Goal: Check status

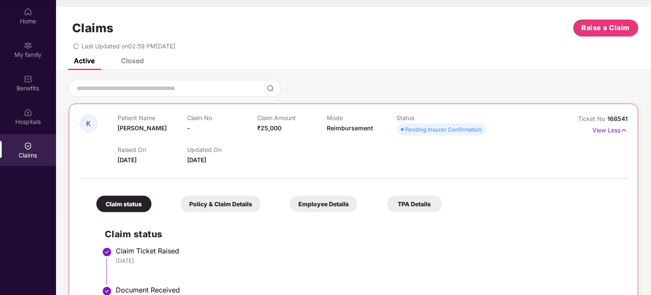
click at [21, 23] on div "Home" at bounding box center [28, 21] width 56 height 8
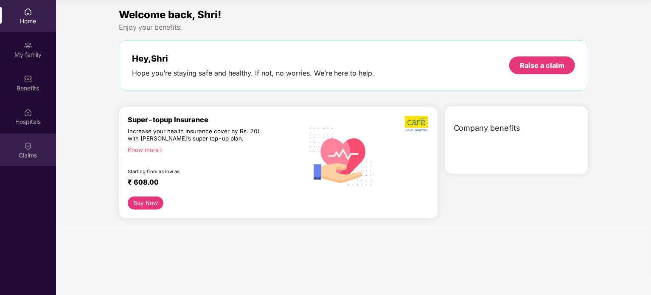
click at [29, 153] on div "Claims" at bounding box center [28, 155] width 56 height 8
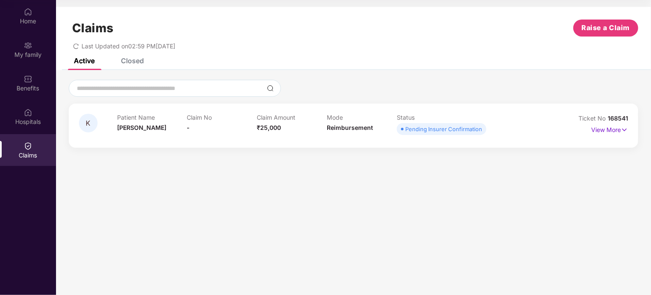
click at [453, 134] on span "Pending Insurer Confirmation" at bounding box center [441, 129] width 89 height 12
click at [273, 130] on span "₹25,000" at bounding box center [269, 127] width 24 height 7
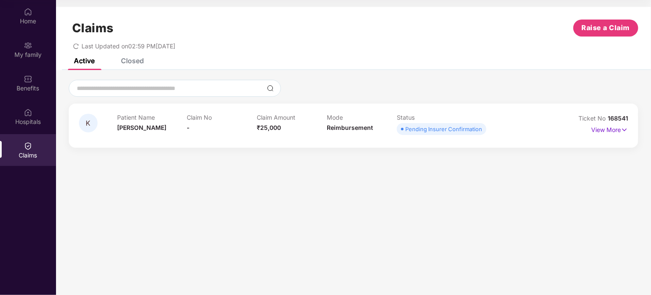
click at [629, 126] on div "K Patient Name [PERSON_NAME] No - Claim Amount ₹25,000 Mode Reimbursement Statu…" at bounding box center [353, 125] width 569 height 44
click at [623, 130] on img at bounding box center [623, 129] width 7 height 9
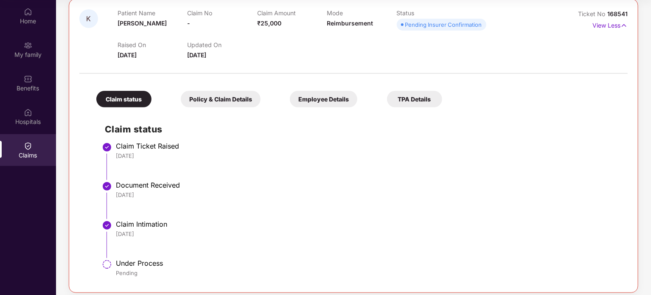
scroll to position [111, 0]
